Goal: Obtain resource: Download file/media

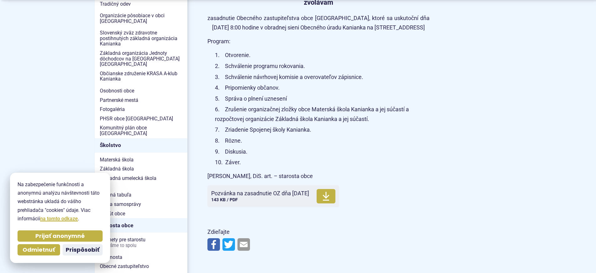
scroll to position [238, 0]
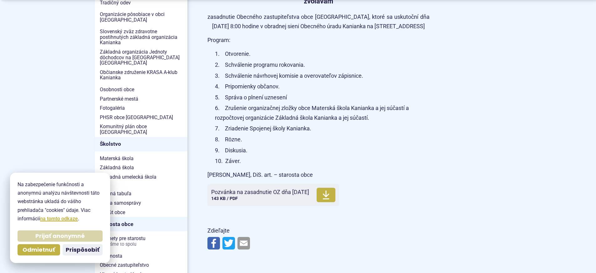
click at [66, 237] on span "Prijať anonymné" at bounding box center [59, 235] width 49 height 7
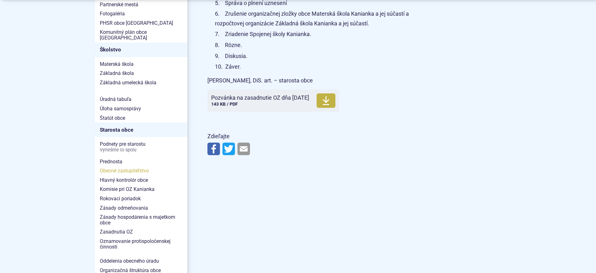
scroll to position [337, 0]
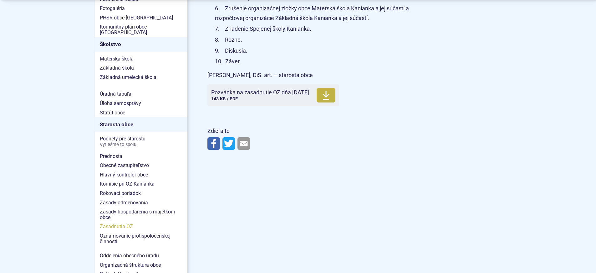
click at [125, 222] on span "Zasadnutia OZ" at bounding box center [141, 226] width 83 height 9
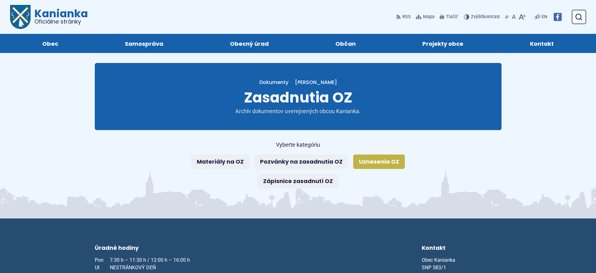
click at [380, 162] on link "Uznesenia OZ" at bounding box center [379, 161] width 52 height 14
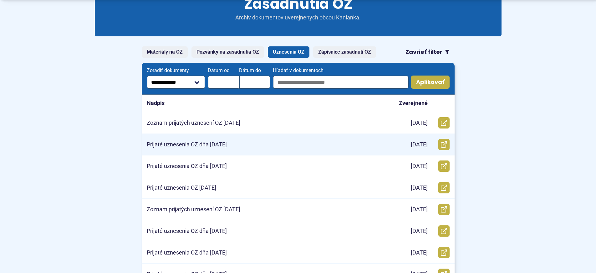
scroll to position [94, 0]
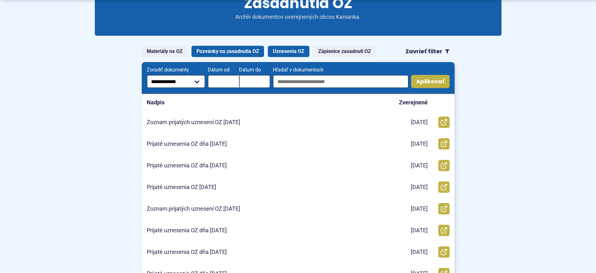
click at [231, 51] on link "Pozvánky na zasadnutia OZ" at bounding box center [228, 51] width 73 height 11
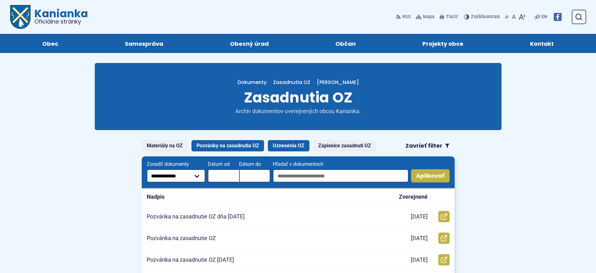
click at [285, 144] on link "Uznesenia OZ" at bounding box center [289, 145] width 42 height 11
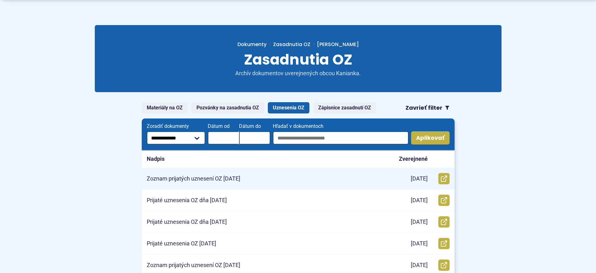
scroll to position [39, 0]
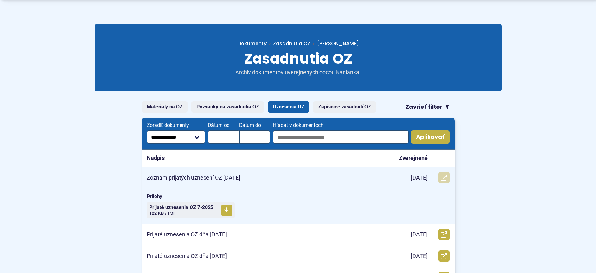
click at [445, 177] on icon at bounding box center [444, 177] width 6 height 6
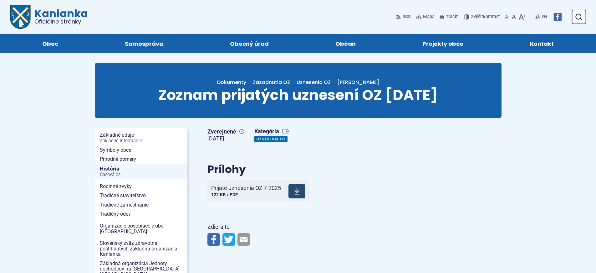
click at [296, 190] on icon at bounding box center [297, 191] width 6 height 8
click at [290, 81] on span "Zasadnutia OZ" at bounding box center [271, 82] width 37 height 7
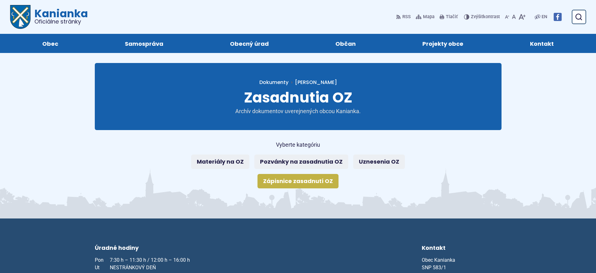
click at [312, 178] on link "Zápisnice zasadnutí OZ" at bounding box center [298, 181] width 81 height 14
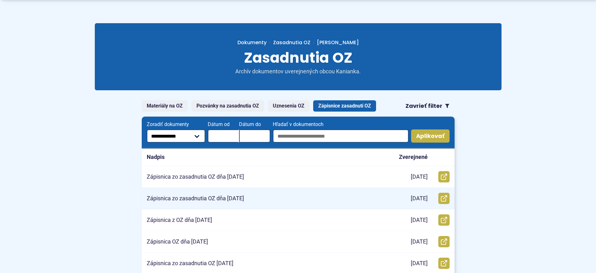
scroll to position [49, 0]
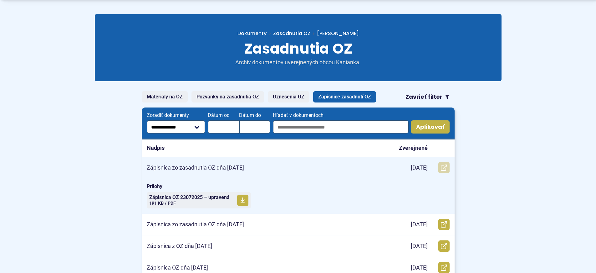
click at [443, 167] on icon at bounding box center [444, 167] width 6 height 6
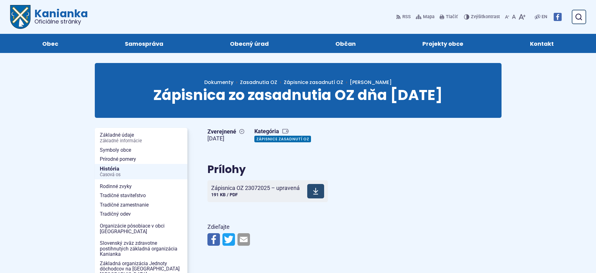
click at [317, 194] on use at bounding box center [315, 191] width 5 height 7
